Goal: Transaction & Acquisition: Obtain resource

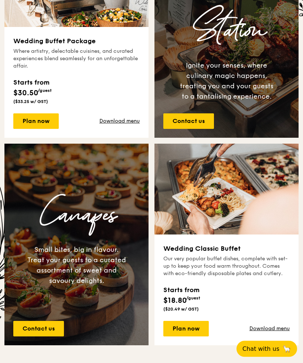
scroll to position [347, 0]
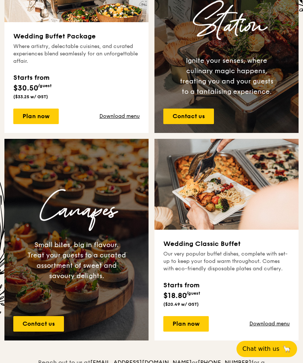
click at [271, 326] on link "Download menu" at bounding box center [270, 324] width 40 height 7
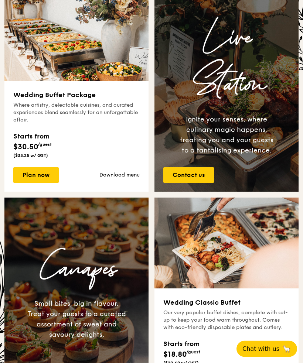
scroll to position [286, 0]
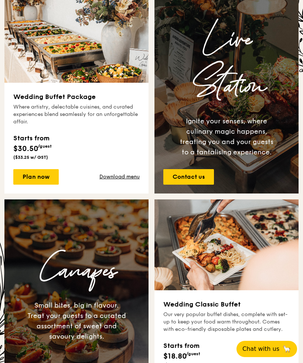
click at [206, 181] on link "Contact us" at bounding box center [188, 177] width 51 height 16
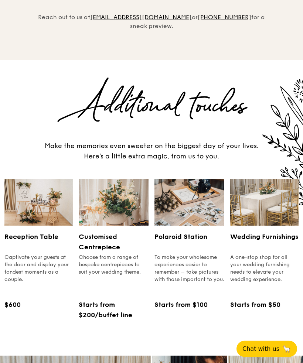
scroll to position [660, 0]
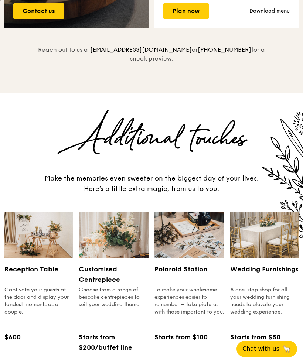
click at [255, 287] on div "A one-stop shop for all your wedding furnishing needs to elevate your wedding e…" at bounding box center [264, 305] width 68 height 37
click at [250, 248] on img at bounding box center [264, 235] width 68 height 47
click at [253, 264] on h3 "Wedding Furnishings" at bounding box center [264, 274] width 68 height 21
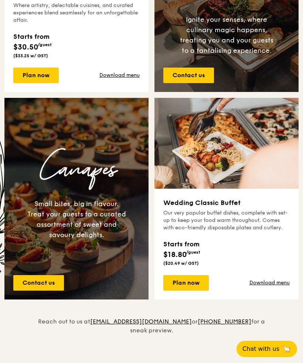
scroll to position [389, 0]
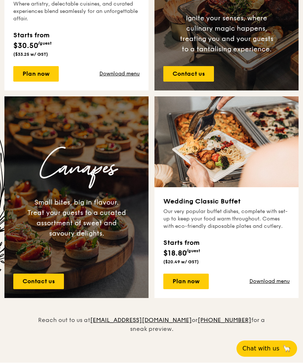
click at [28, 229] on div "Small bites, big in flavour. Treat your guests to a curated assortment of sweet…" at bounding box center [76, 218] width 99 height 41
click at [24, 207] on div "Canapes Small bites, big in flavour. Treat your guests to a curated assortment …" at bounding box center [76, 198] width 144 height 142
click at [42, 174] on h3 "Canapes" at bounding box center [76, 168] width 132 height 47
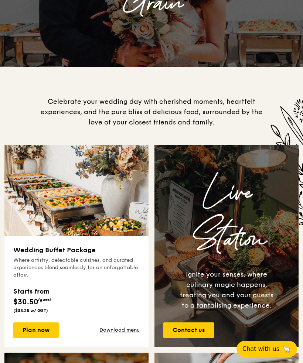
scroll to position [133, 0]
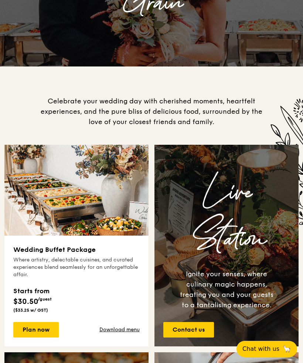
click at [117, 324] on div "Plan now Download menu" at bounding box center [76, 330] width 126 height 16
click at [120, 325] on div "Plan now Download menu" at bounding box center [76, 330] width 126 height 16
click at [133, 330] on link "Download menu" at bounding box center [119, 329] width 40 height 7
